Goal: Task Accomplishment & Management: Use online tool/utility

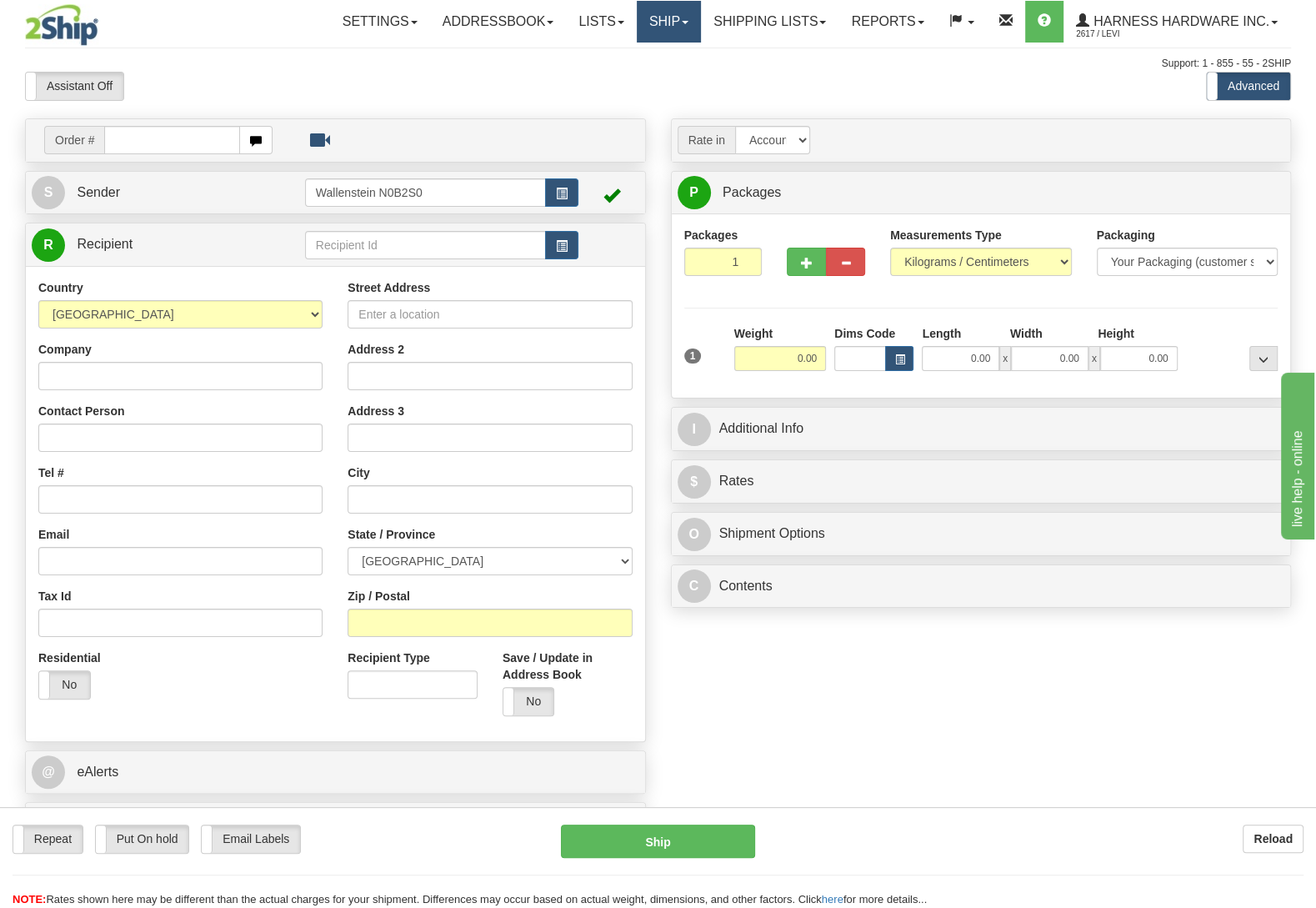
click at [670, 23] on link "Ship" at bounding box center [669, 21] width 64 height 42
click at [646, 80] on span "OnHold / Order Queue" at bounding box center [624, 81] width 117 height 14
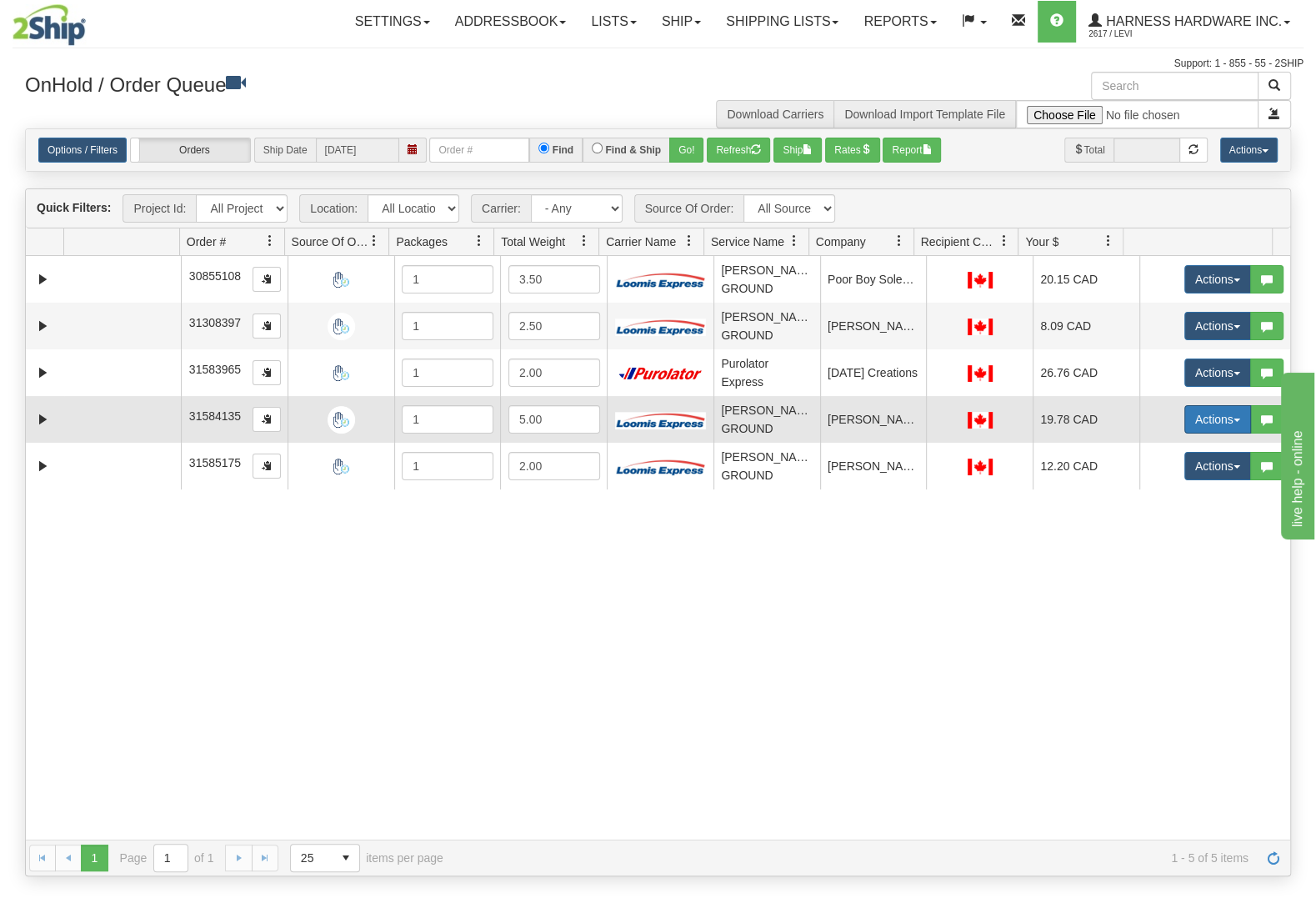
click at [1187, 422] on button "Actions" at bounding box center [1218, 419] width 67 height 28
click at [1133, 523] on span "Ship" at bounding box center [1151, 516] width 35 height 14
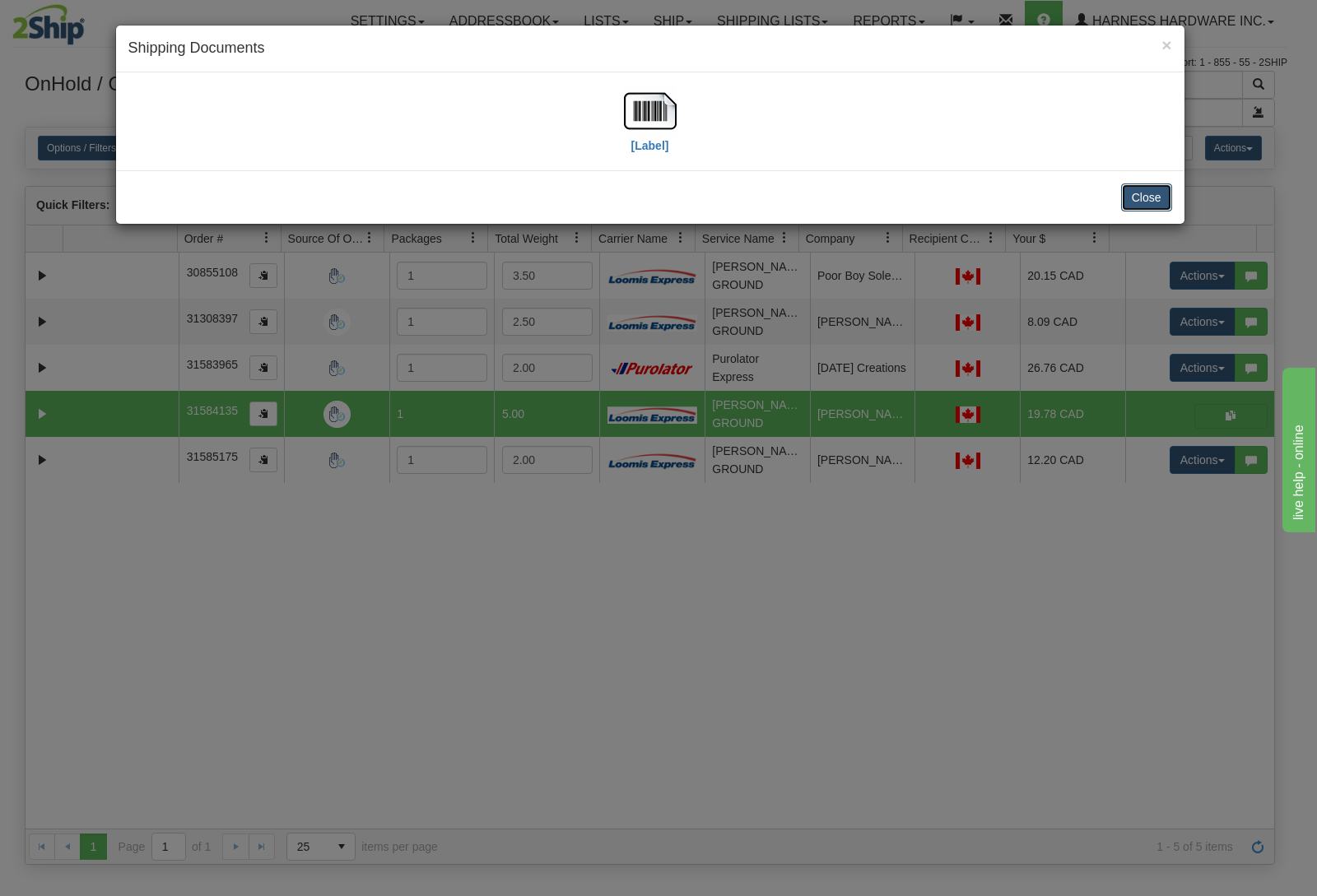
click at [1156, 192] on button "Close" at bounding box center [1146, 197] width 51 height 28
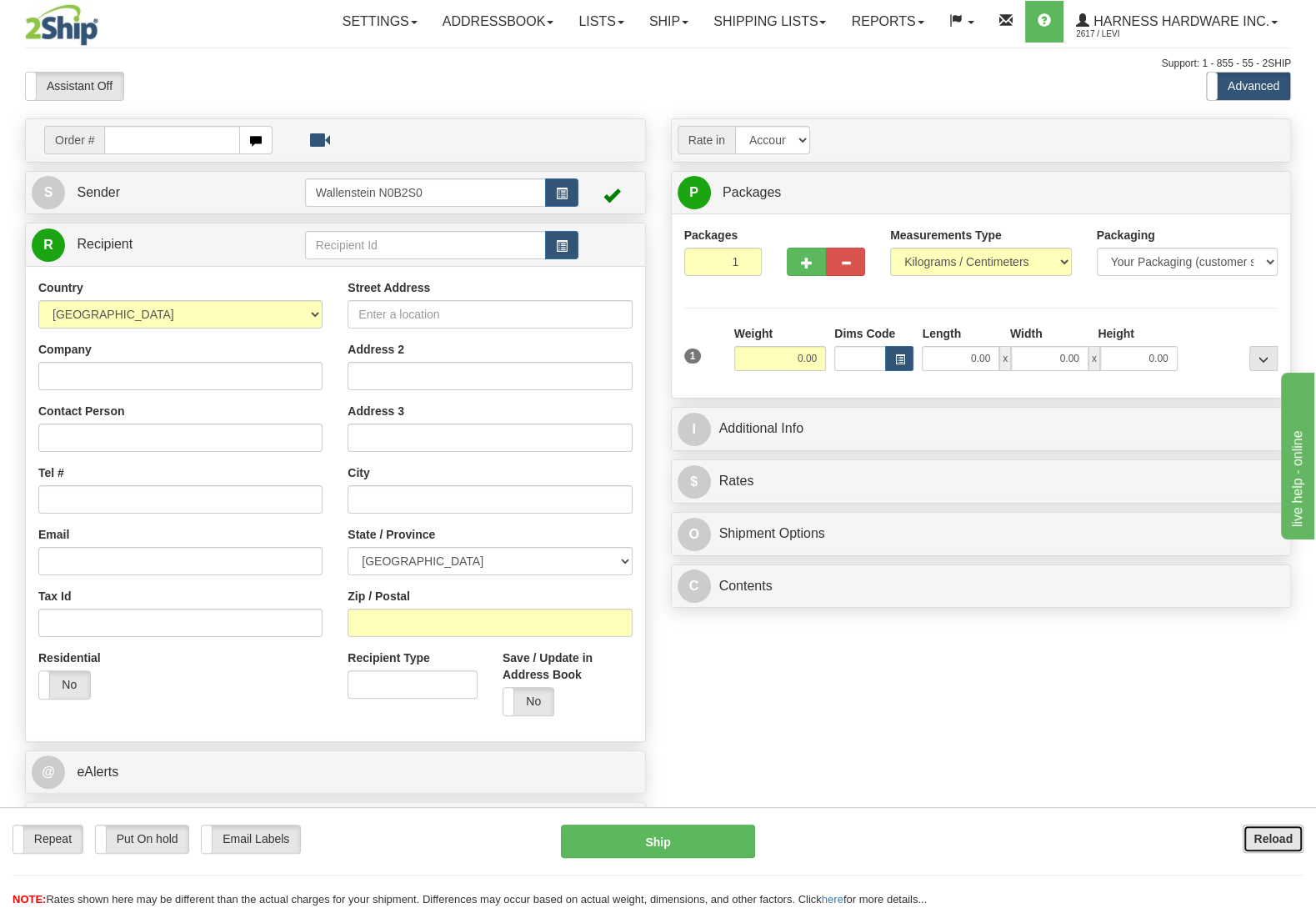
click at [1253, 830] on button "Reload" at bounding box center [1273, 839] width 61 height 28
click at [370, 250] on input "text" at bounding box center [425, 244] width 241 height 28
click at [358, 272] on div "LESCD" at bounding box center [421, 272] width 224 height 18
type input "LESCD"
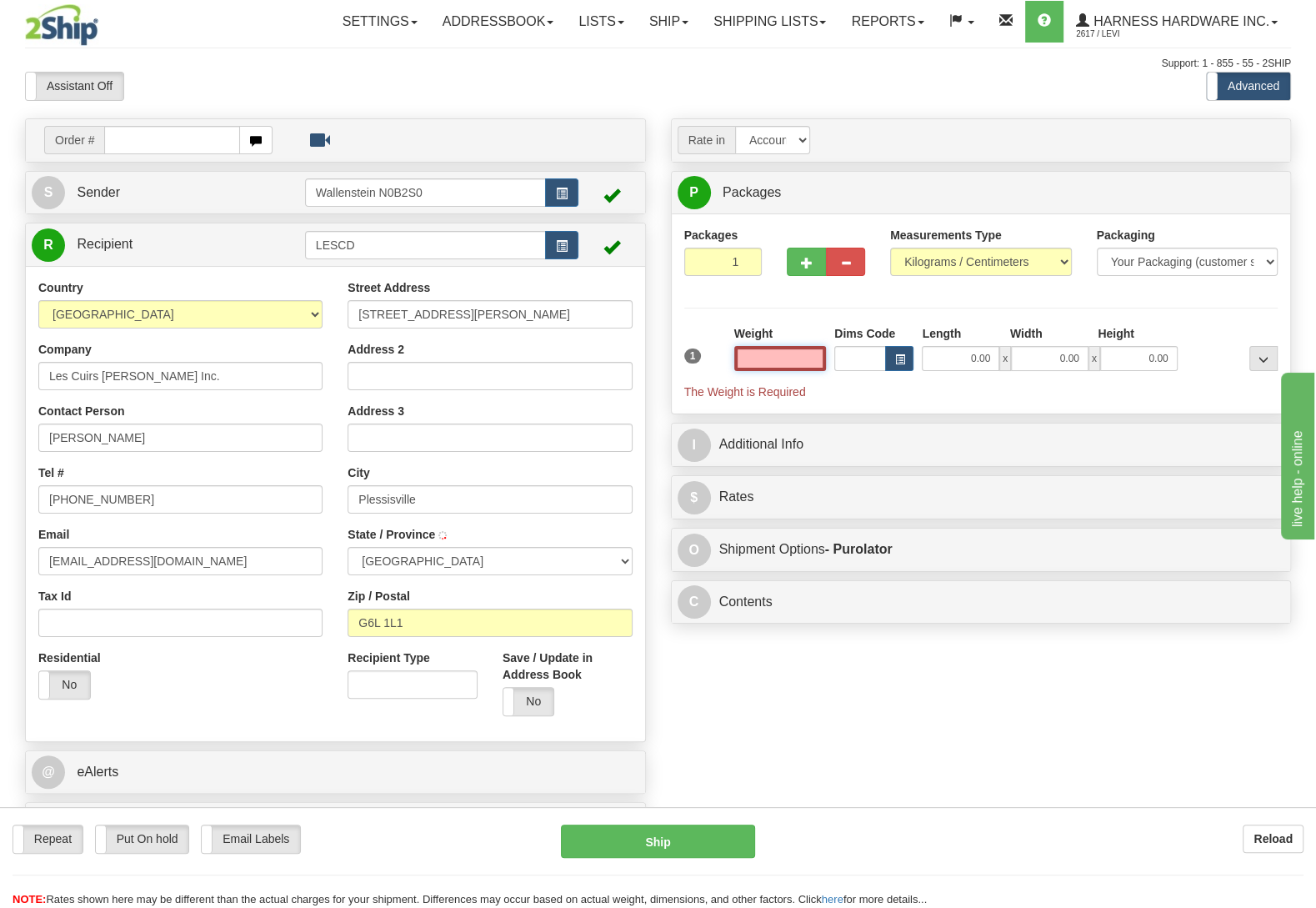
type input "PLESSISVILLE"
type input "7250424"
select select
click at [814, 359] on input "text" at bounding box center [780, 358] width 92 height 25
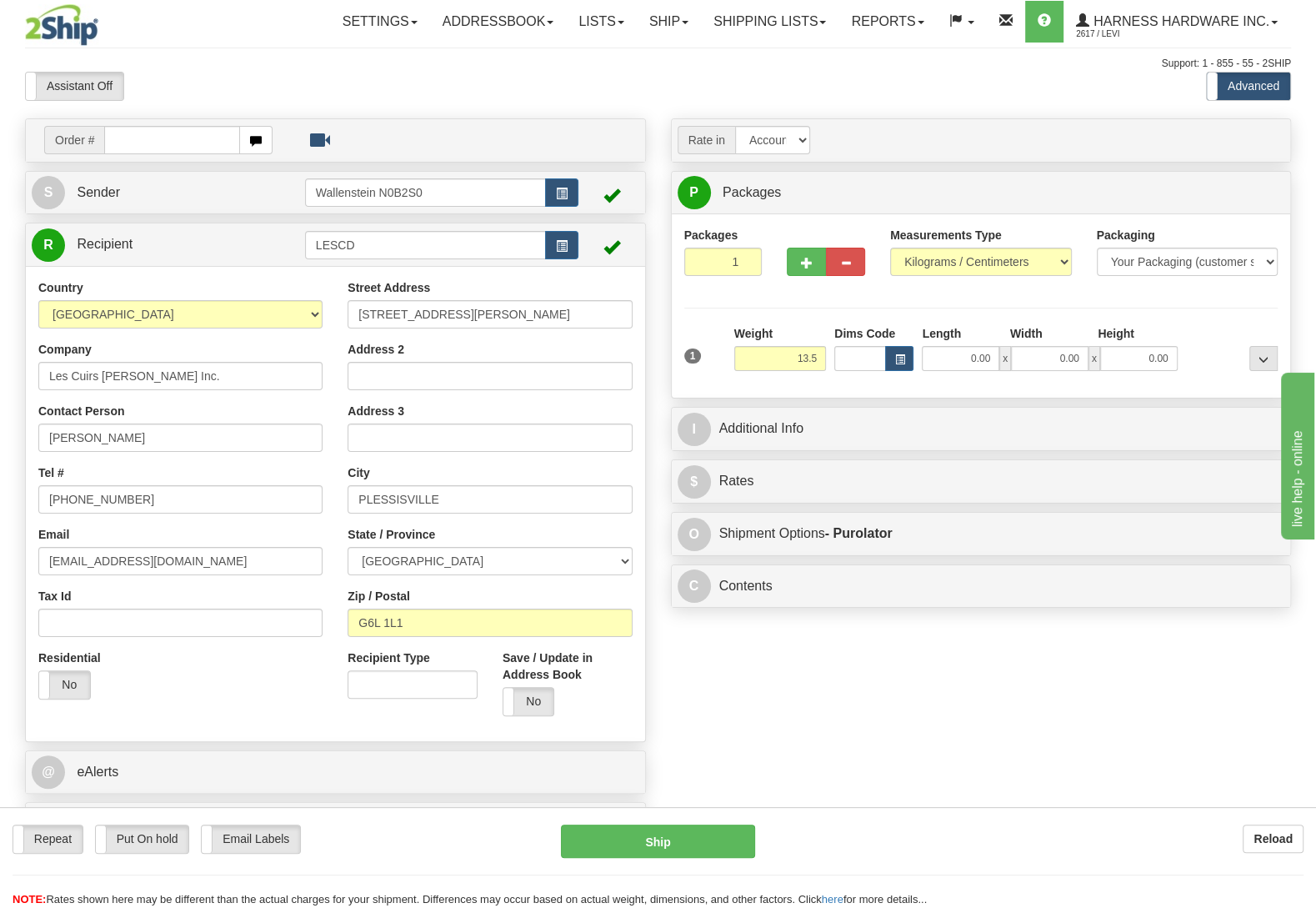
type input "13.50"
type input "202"
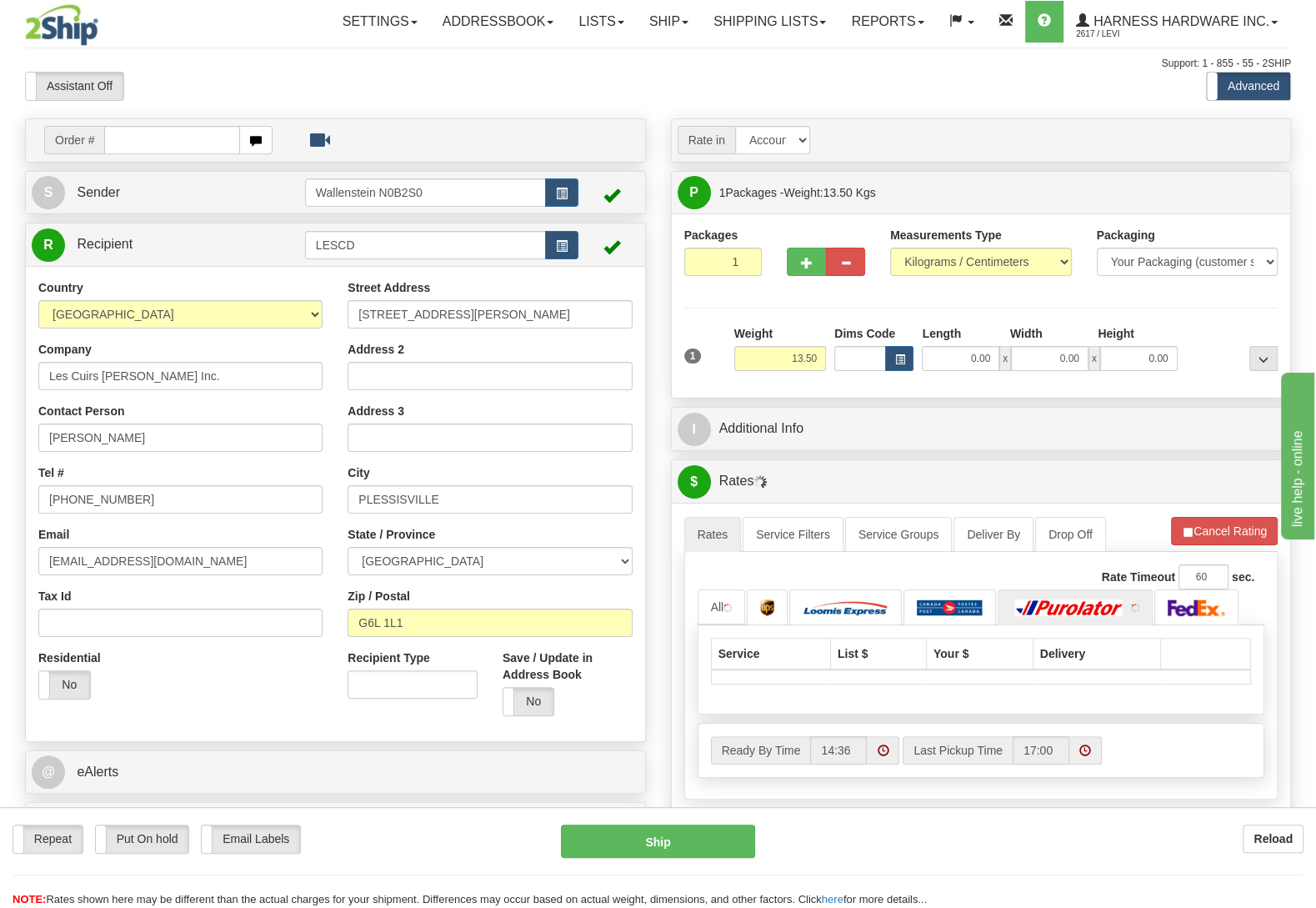
drag, startPoint x: 1205, startPoint y: 328, endPoint x: 1207, endPoint y: 345, distance: 17.1
click at [1205, 330] on div at bounding box center [1232, 347] width 100 height 45
select select
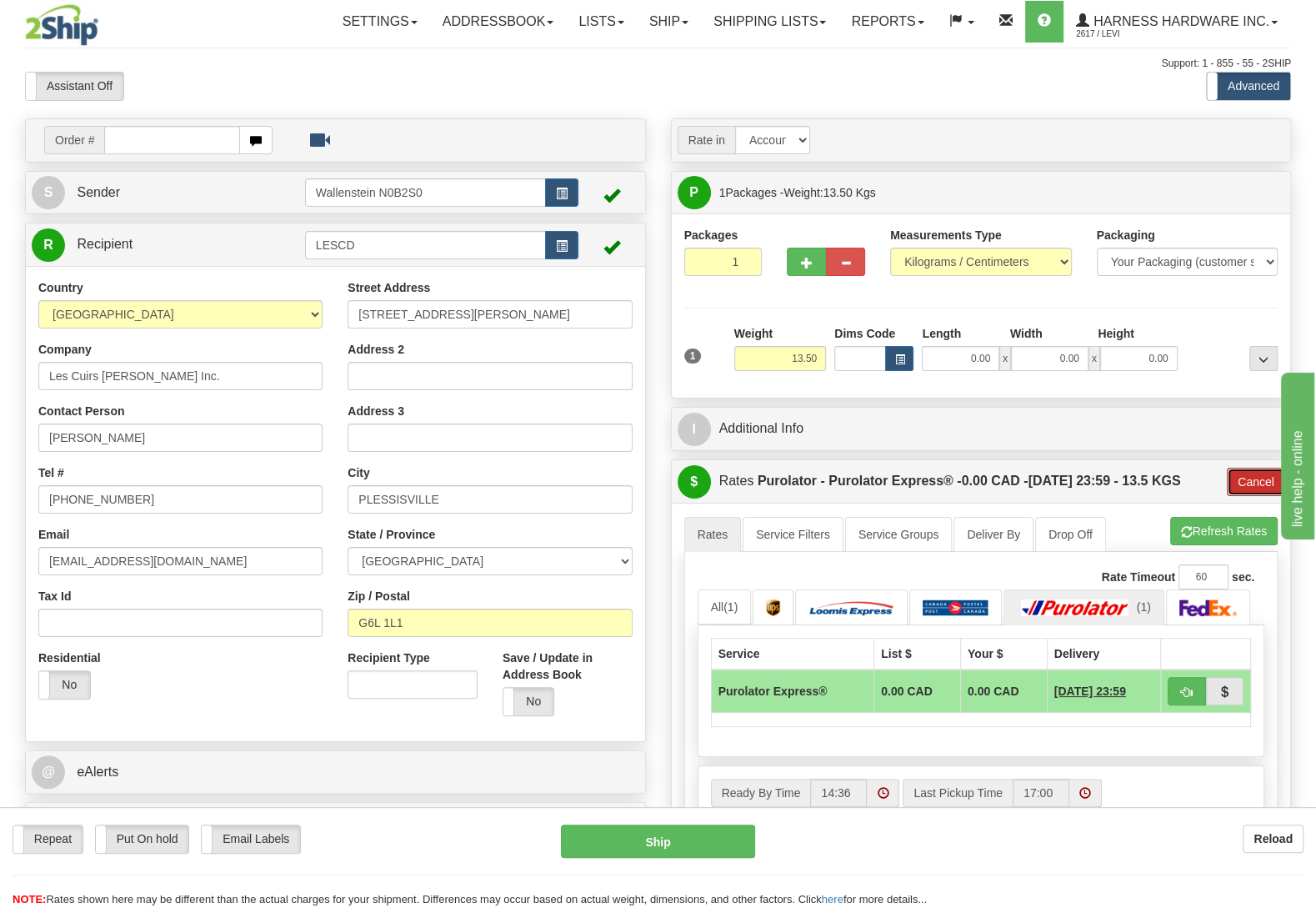
click at [1237, 483] on button "Cancel" at bounding box center [1256, 481] width 58 height 28
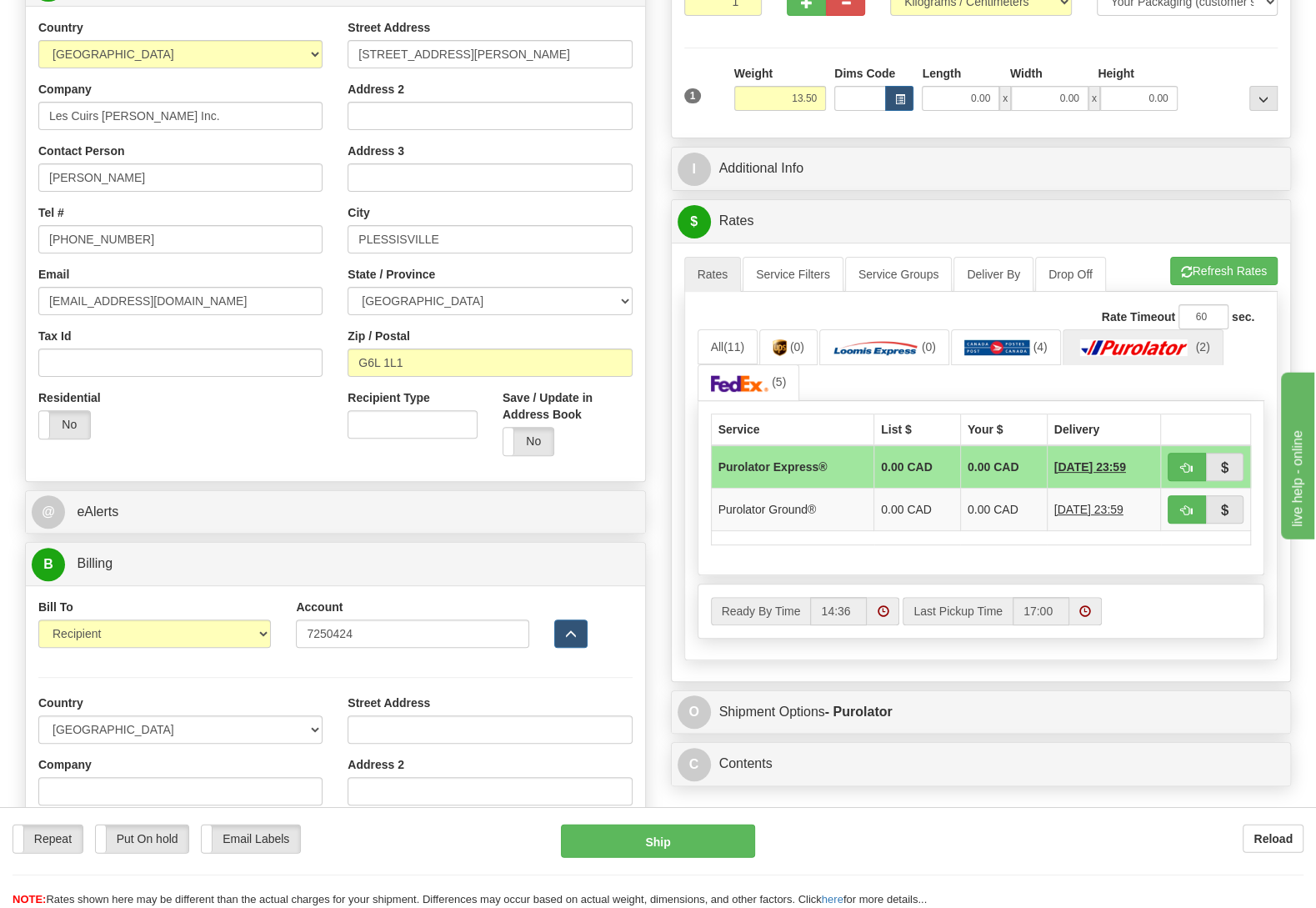
scroll to position [262, 0]
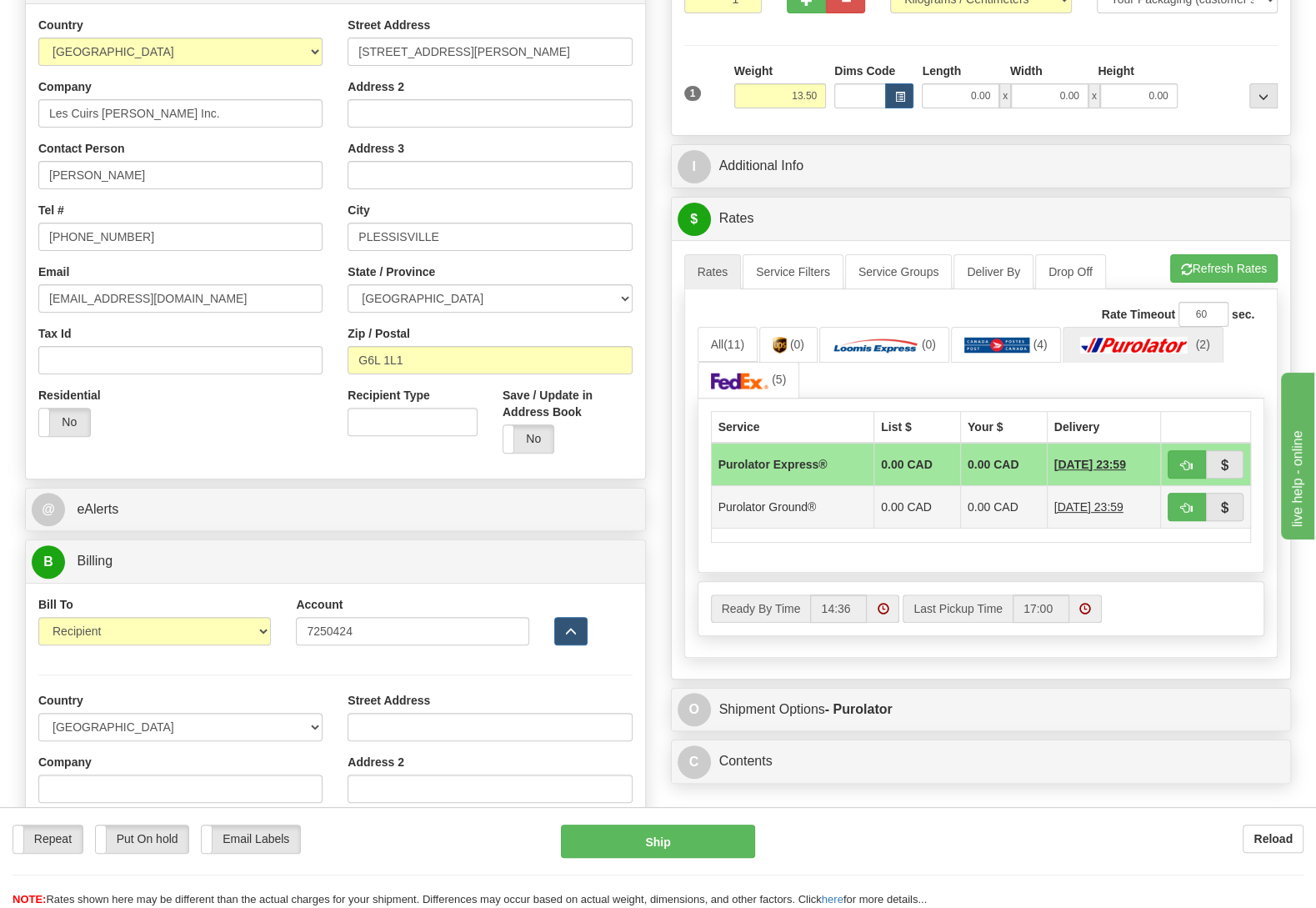
click at [857, 508] on td "Purolator Ground®" at bounding box center [792, 507] width 164 height 43
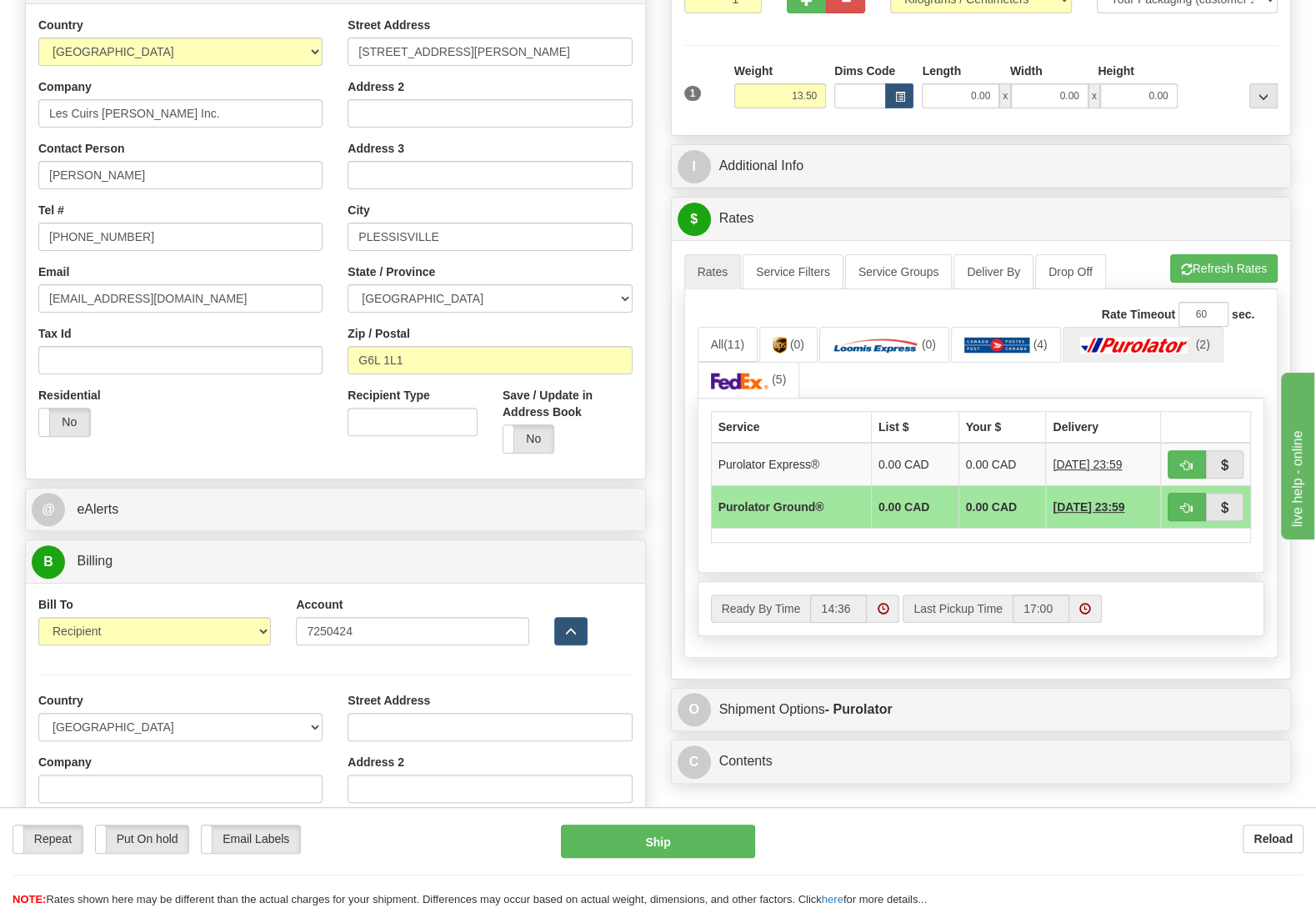
select select
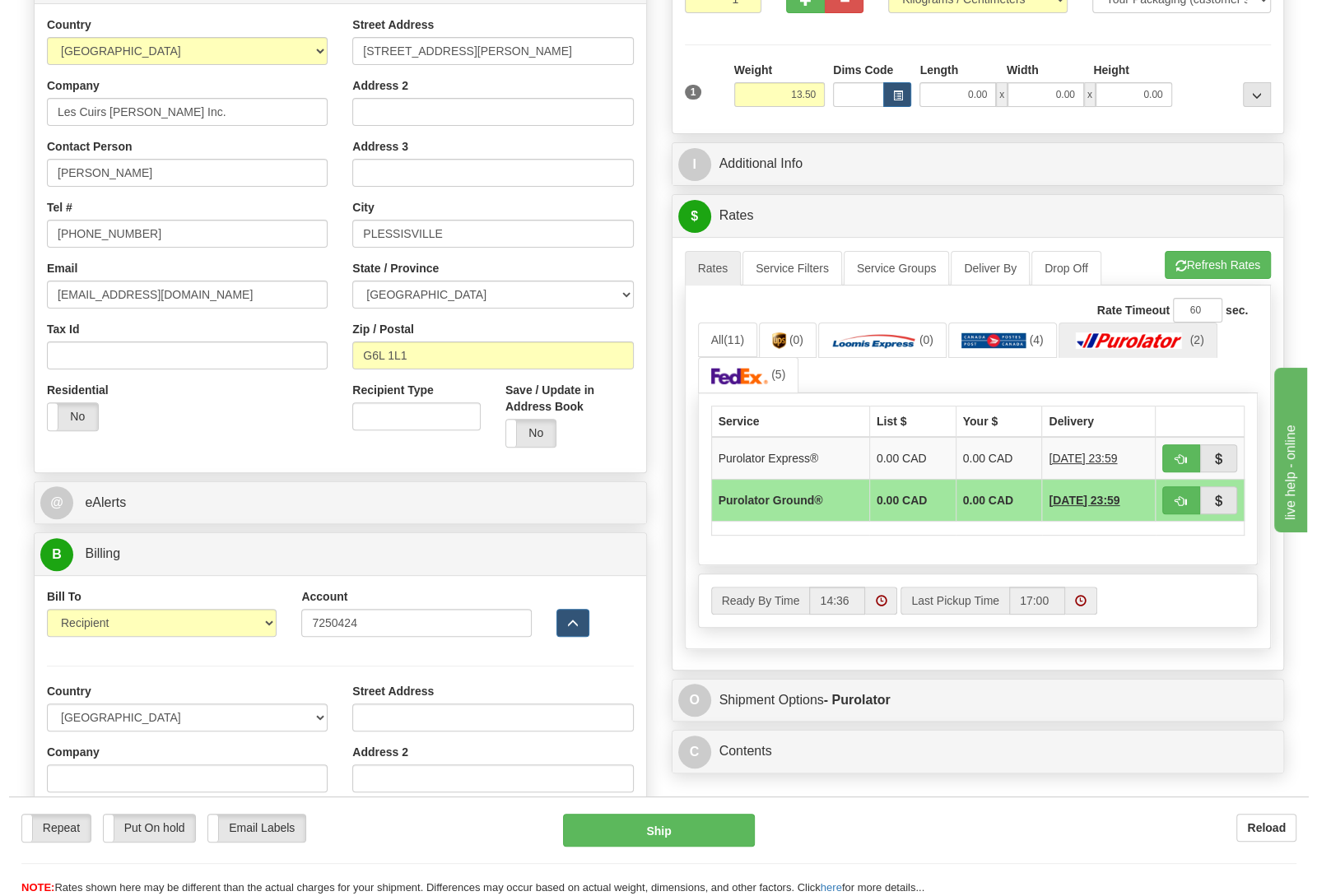
scroll to position [86, 0]
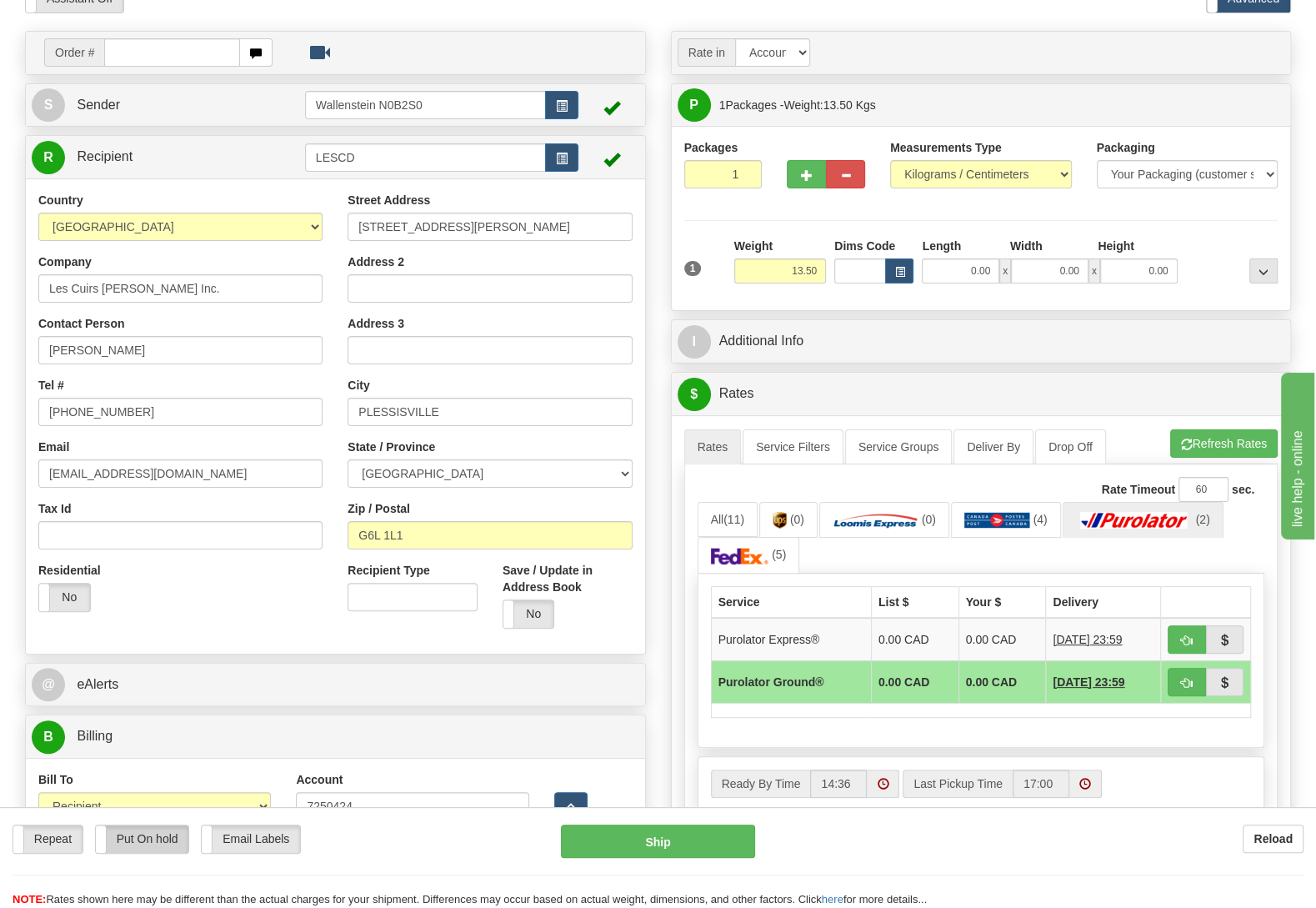
click at [137, 847] on label "Put On hold" at bounding box center [142, 839] width 93 height 27
click at [678, 832] on button "Hold" at bounding box center [658, 841] width 195 height 33
type input "260"
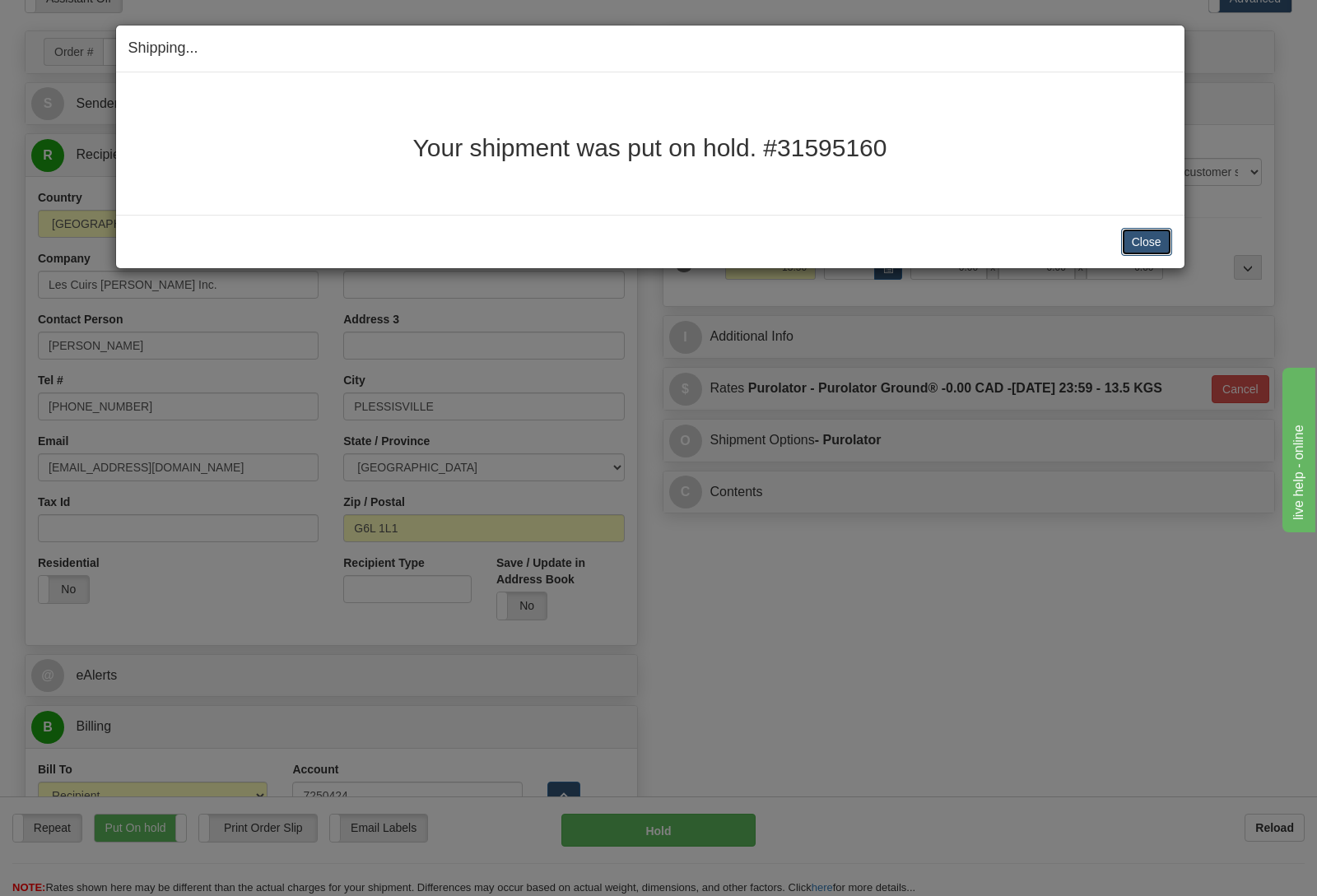
click at [1126, 239] on button "Close" at bounding box center [1146, 241] width 51 height 28
